Goal: Navigation & Orientation: Find specific page/section

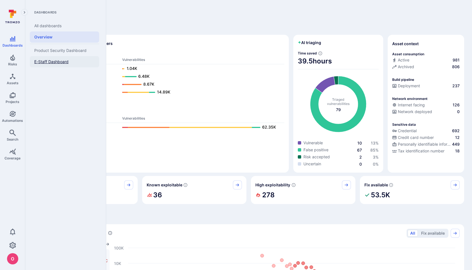
click at [49, 60] on span "E-Staff Dashboard" at bounding box center [51, 61] width 34 height 5
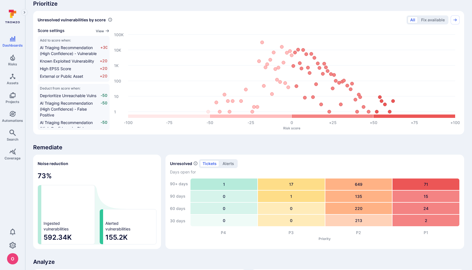
scroll to position [159, 0]
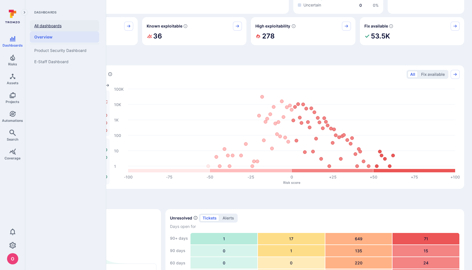
click at [44, 25] on link "All dashboards" at bounding box center [64, 25] width 69 height 11
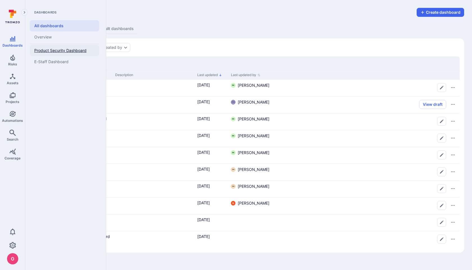
click at [51, 49] on span "Product Security Dashboard" at bounding box center [60, 50] width 52 height 5
